Goal: Transaction & Acquisition: Purchase product/service

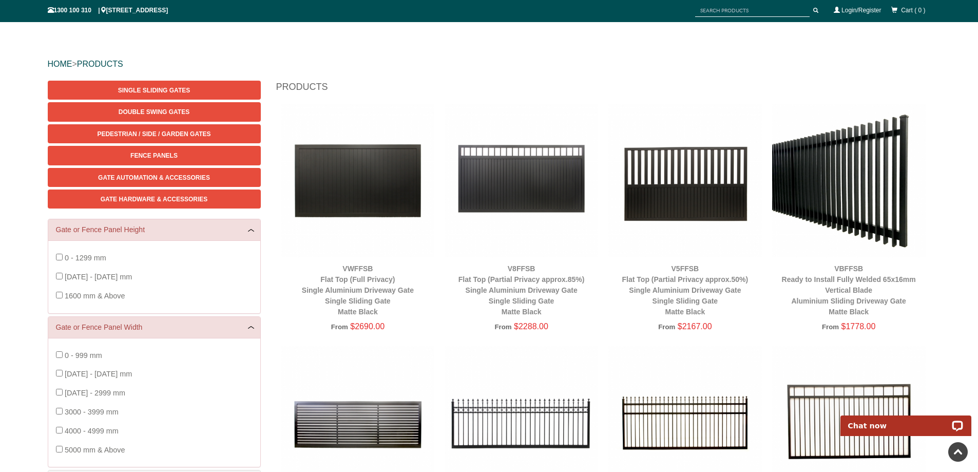
scroll to position [79, 0]
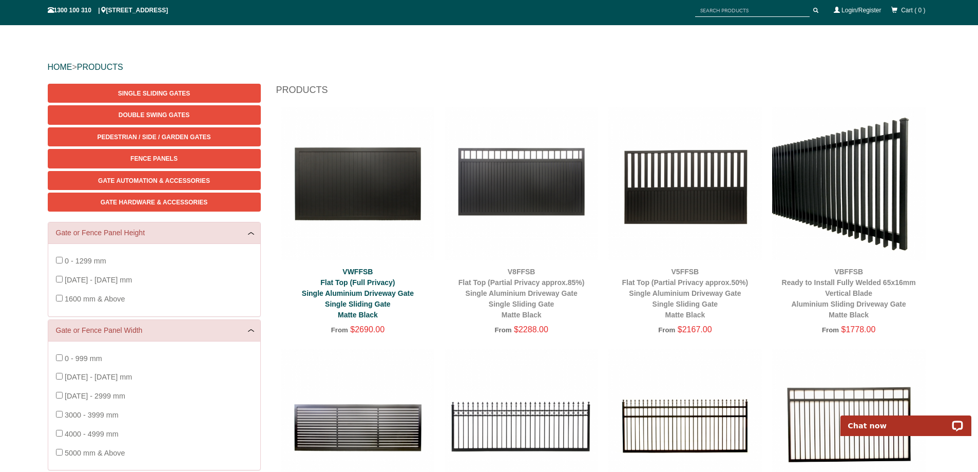
click at [352, 291] on link "VWFFSB Flat Top (Full Privacy) Single Aluminium Driveway Gate Single Sliding Ga…" at bounding box center [358, 292] width 112 height 51
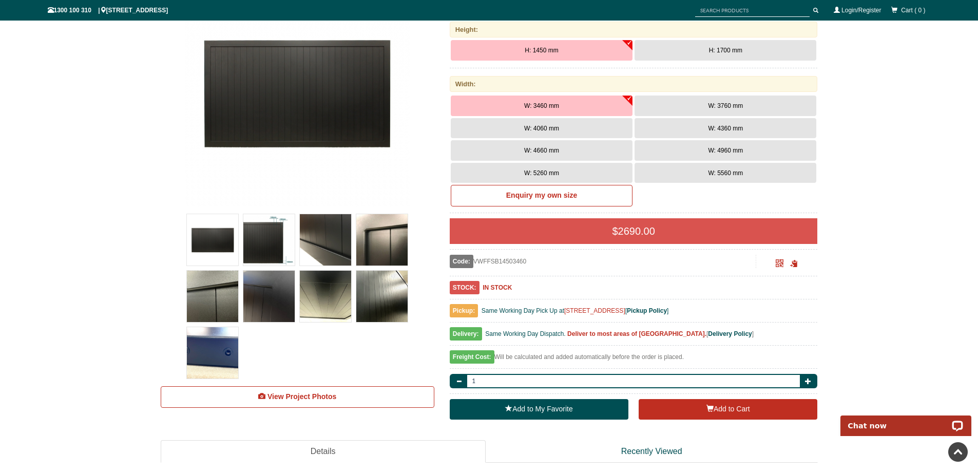
scroll to position [180, 0]
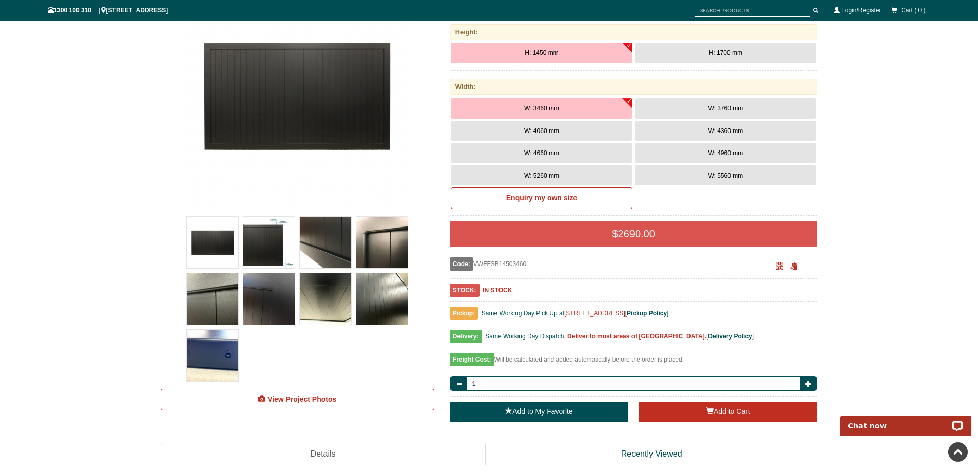
click at [260, 253] on img at bounding box center [268, 242] width 51 height 51
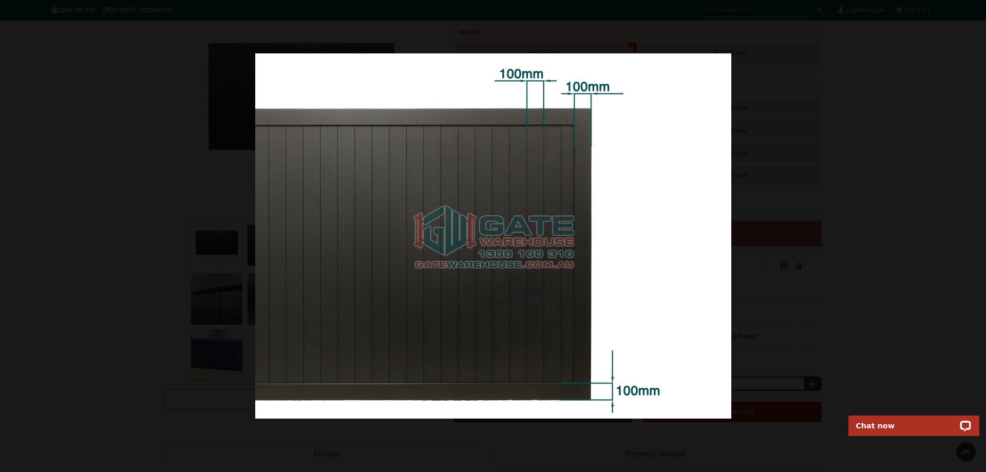
click at [885, 268] on div at bounding box center [493, 236] width 986 height 472
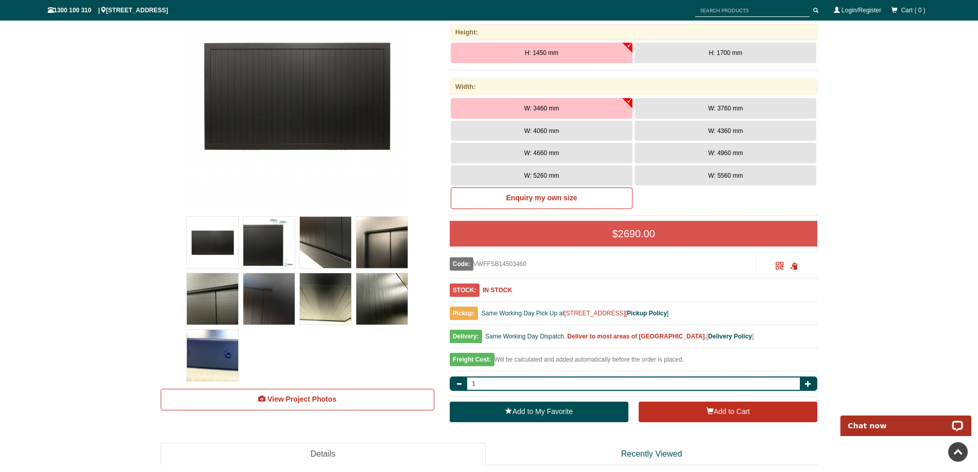
click at [390, 300] on img at bounding box center [381, 298] width 51 height 51
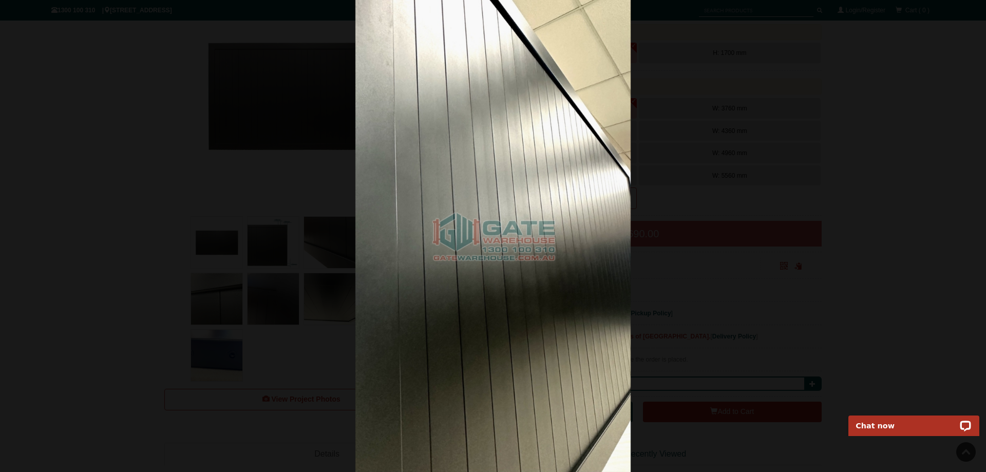
click at [708, 64] on div at bounding box center [493, 236] width 986 height 472
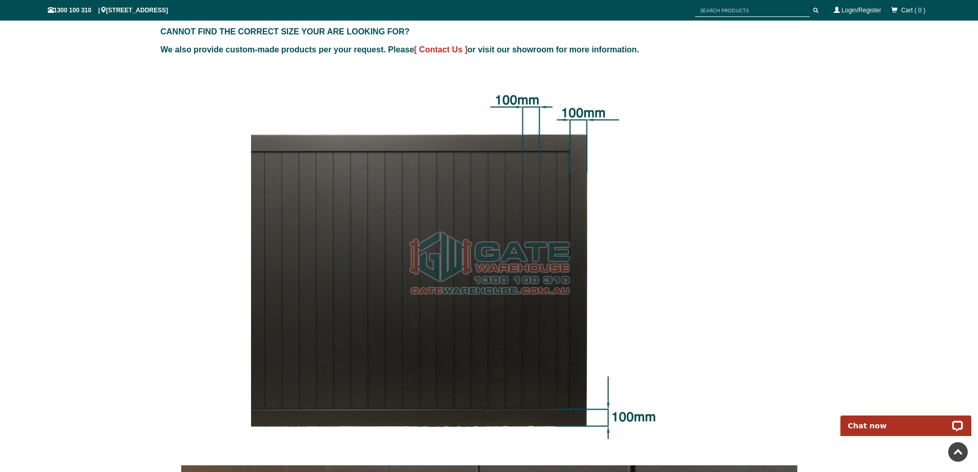
scroll to position [1001, 0]
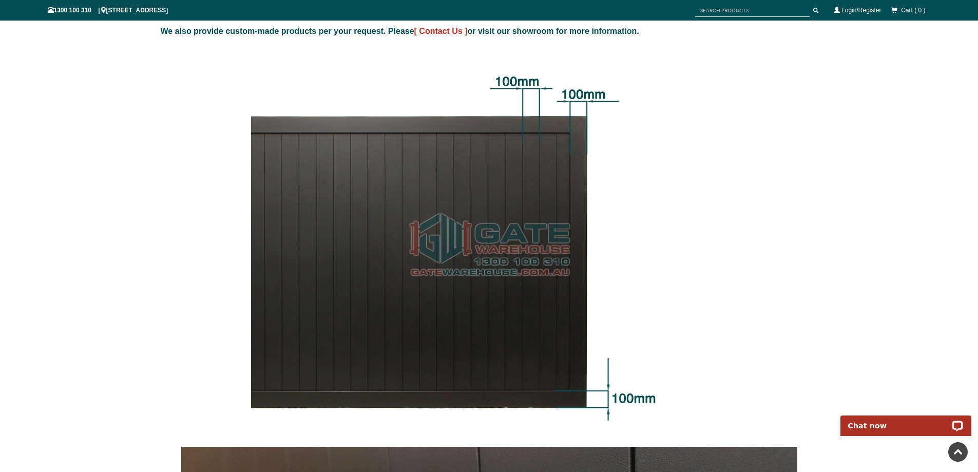
drag, startPoint x: 23, startPoint y: 299, endPoint x: 33, endPoint y: 297, distance: 10.0
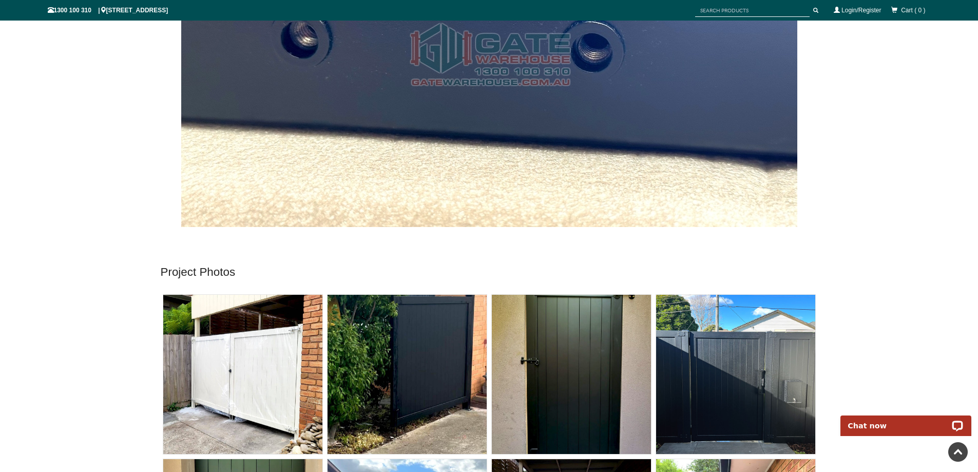
scroll to position [4492, 0]
